Goal: Complete application form

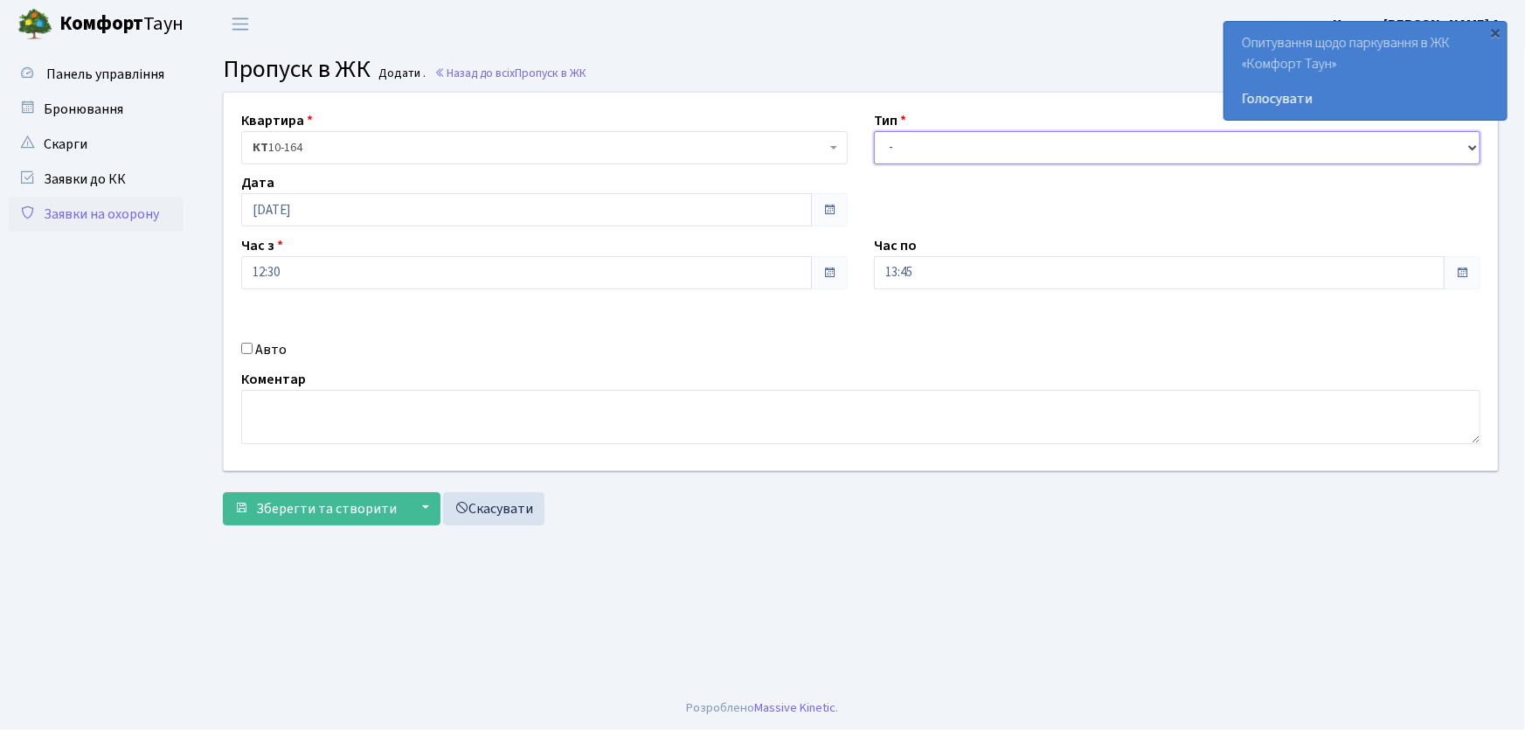
click at [918, 155] on select "- Доставка Таксі Гості Сервіс" at bounding box center [1177, 147] width 607 height 33
click at [874, 131] on select "- Доставка Таксі Гості Сервіс" at bounding box center [1177, 147] width 607 height 33
drag, startPoint x: 926, startPoint y: 150, endPoint x: 935, endPoint y: 156, distance: 10.2
click at [935, 156] on select "- Доставка Таксі Гості Сервіс" at bounding box center [1177, 147] width 607 height 33
select select "1"
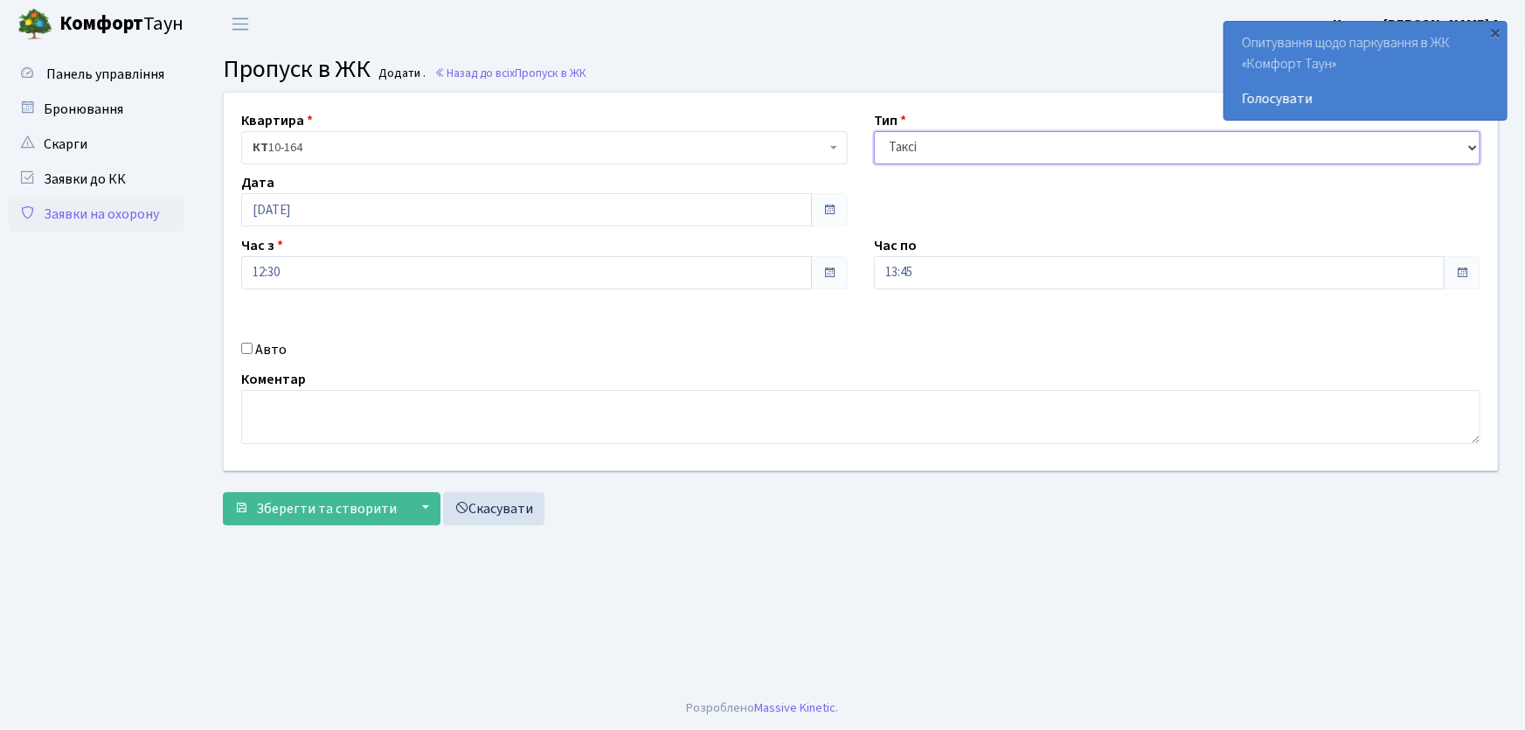
click at [874, 131] on select "- Доставка Таксі Гості Сервіс" at bounding box center [1177, 147] width 607 height 33
drag, startPoint x: 928, startPoint y: 268, endPoint x: 818, endPoint y: 290, distance: 112.3
click at [818, 290] on div "Квартира <b>КТ</b>&nbsp;&nbsp;&nbsp;&nbsp;10-164 КТ 10-164 Тип - Доставка Таксі…" at bounding box center [861, 282] width 1301 height 378
type input "22:00"
click at [247, 350] on input "Авто" at bounding box center [246, 348] width 11 height 11
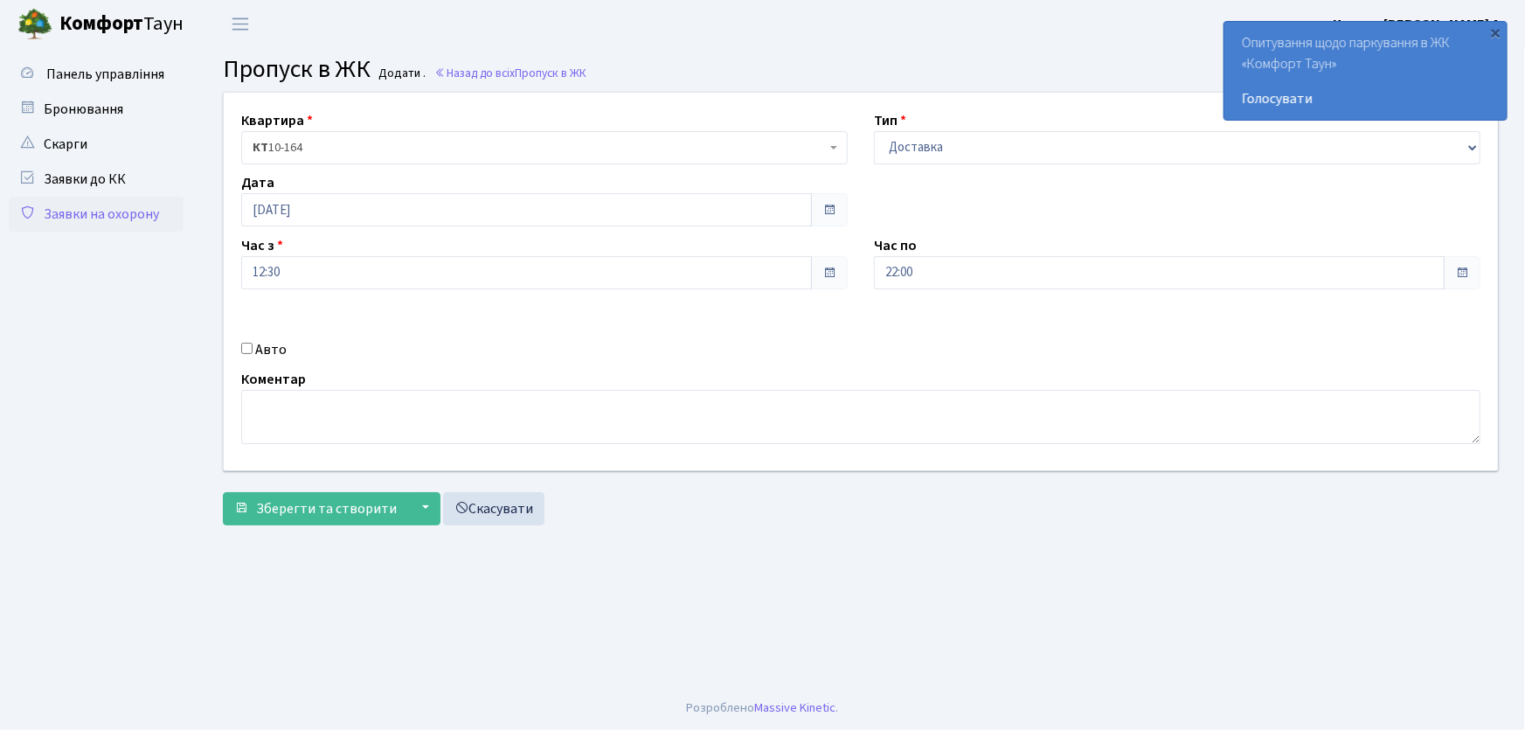
checkbox input "true"
type input "АІ1550РС"
click at [223, 492] on button "Зберегти та створити" at bounding box center [315, 508] width 185 height 33
